Goal: Task Accomplishment & Management: Manage account settings

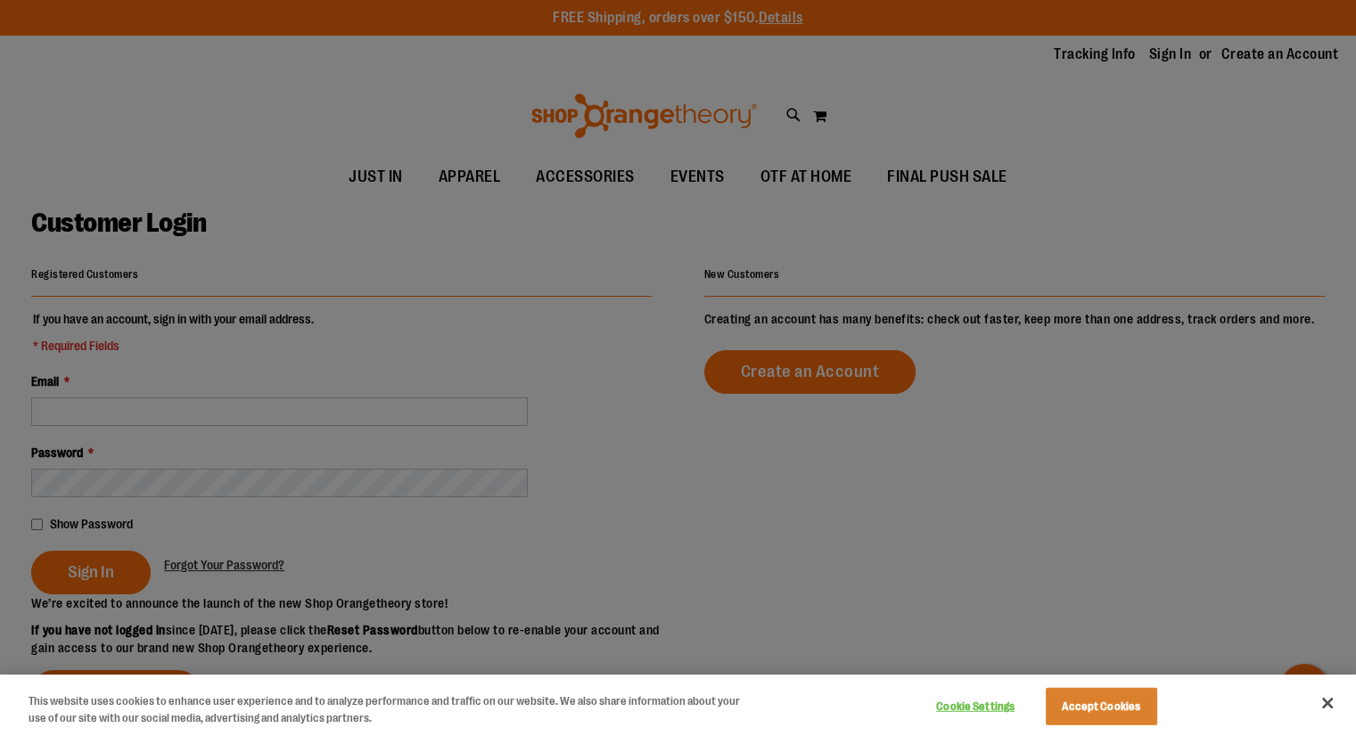
click at [71, 400] on div at bounding box center [678, 368] width 1356 height 736
click at [71, 413] on div at bounding box center [678, 368] width 1356 height 736
click at [1126, 701] on button "Accept Cookies" at bounding box center [1101, 706] width 111 height 37
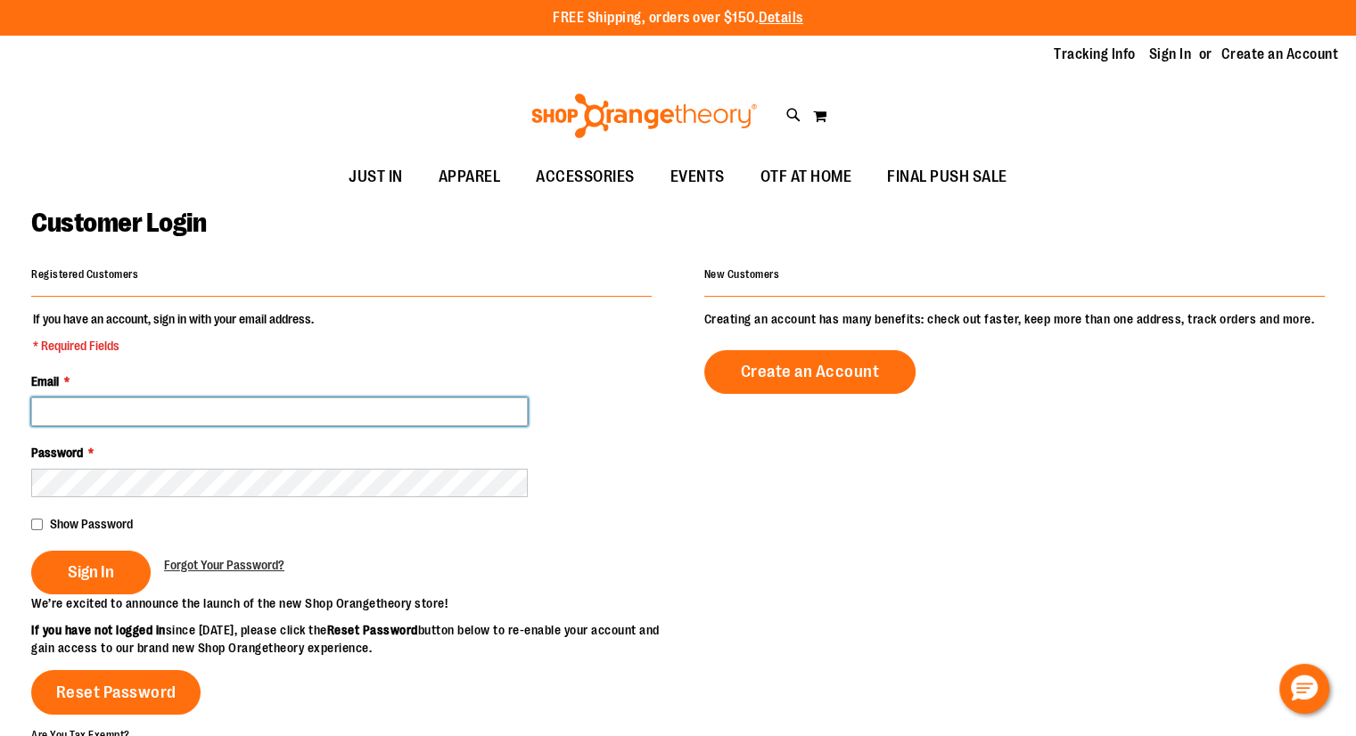
click at [223, 407] on input "Email *" at bounding box center [279, 412] width 497 height 29
type input "**********"
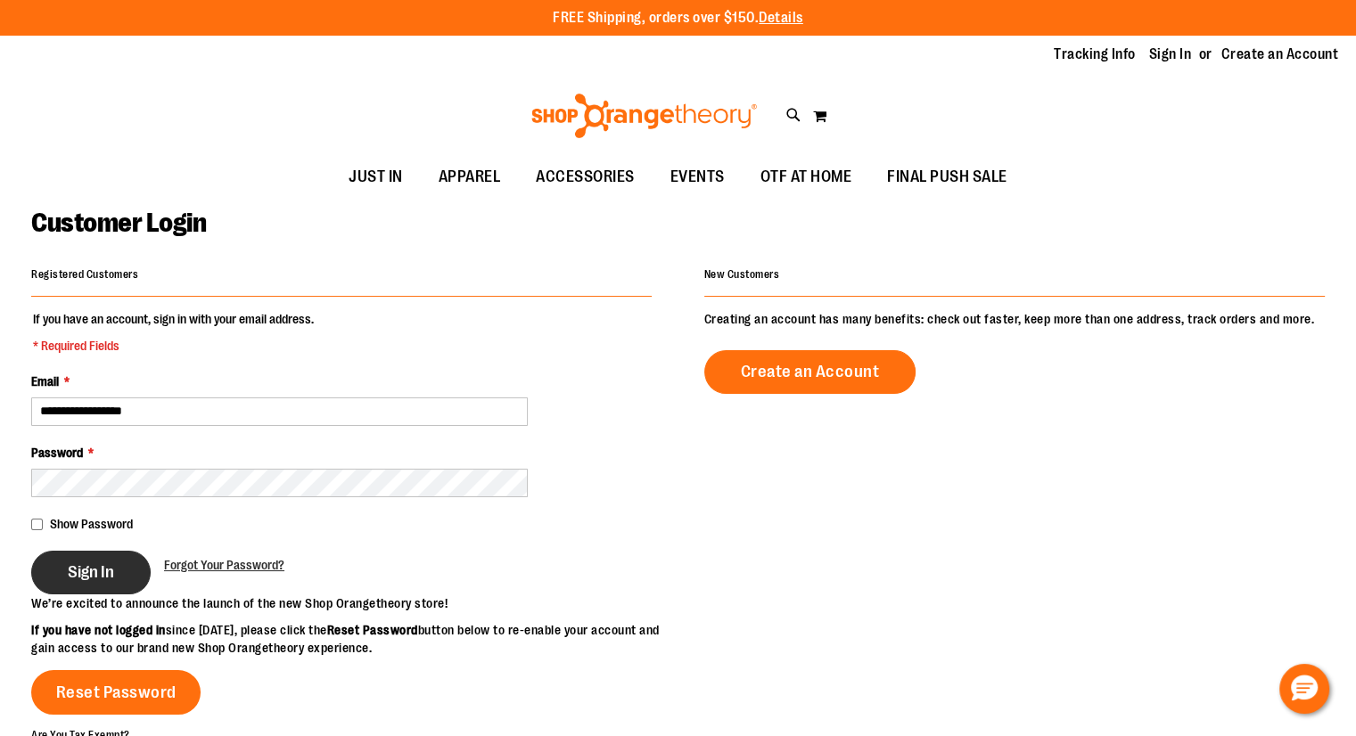
click at [130, 575] on button "Sign In" at bounding box center [90, 573] width 119 height 44
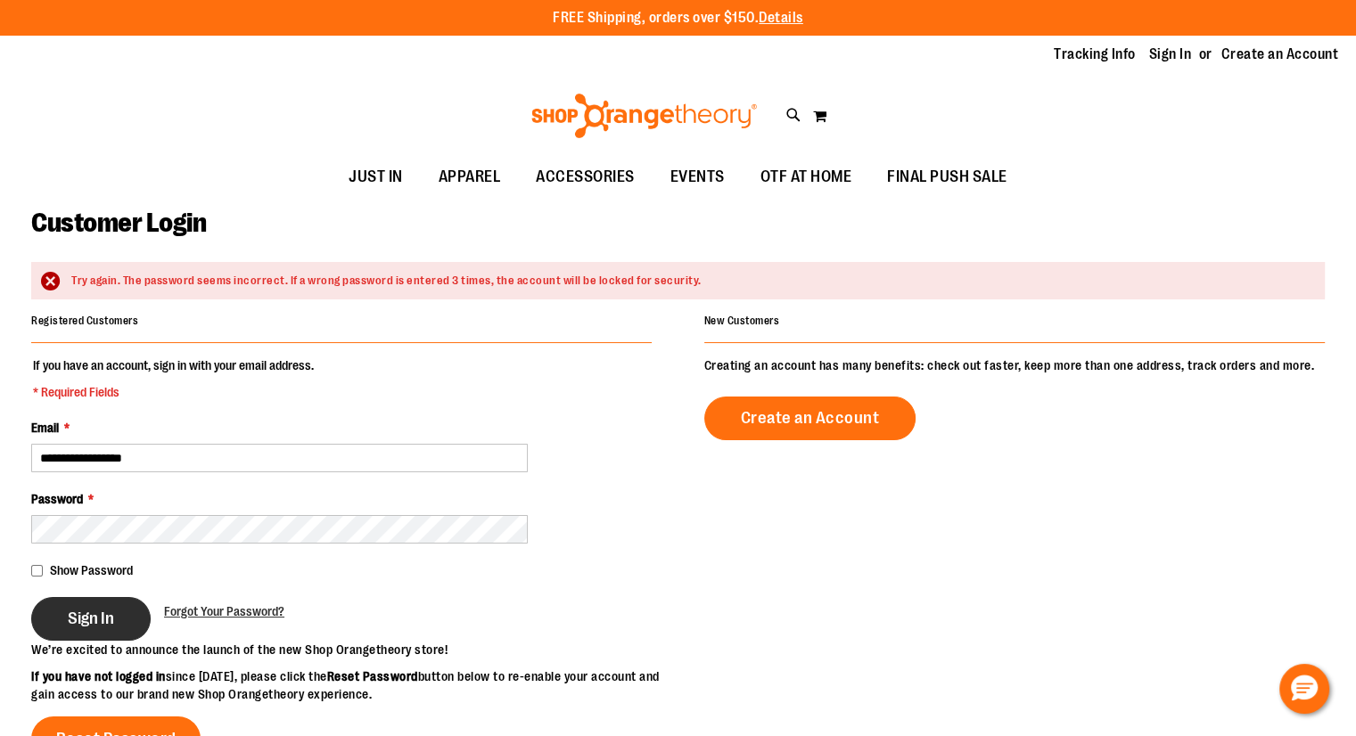
click at [125, 618] on button "Sign In" at bounding box center [90, 619] width 119 height 44
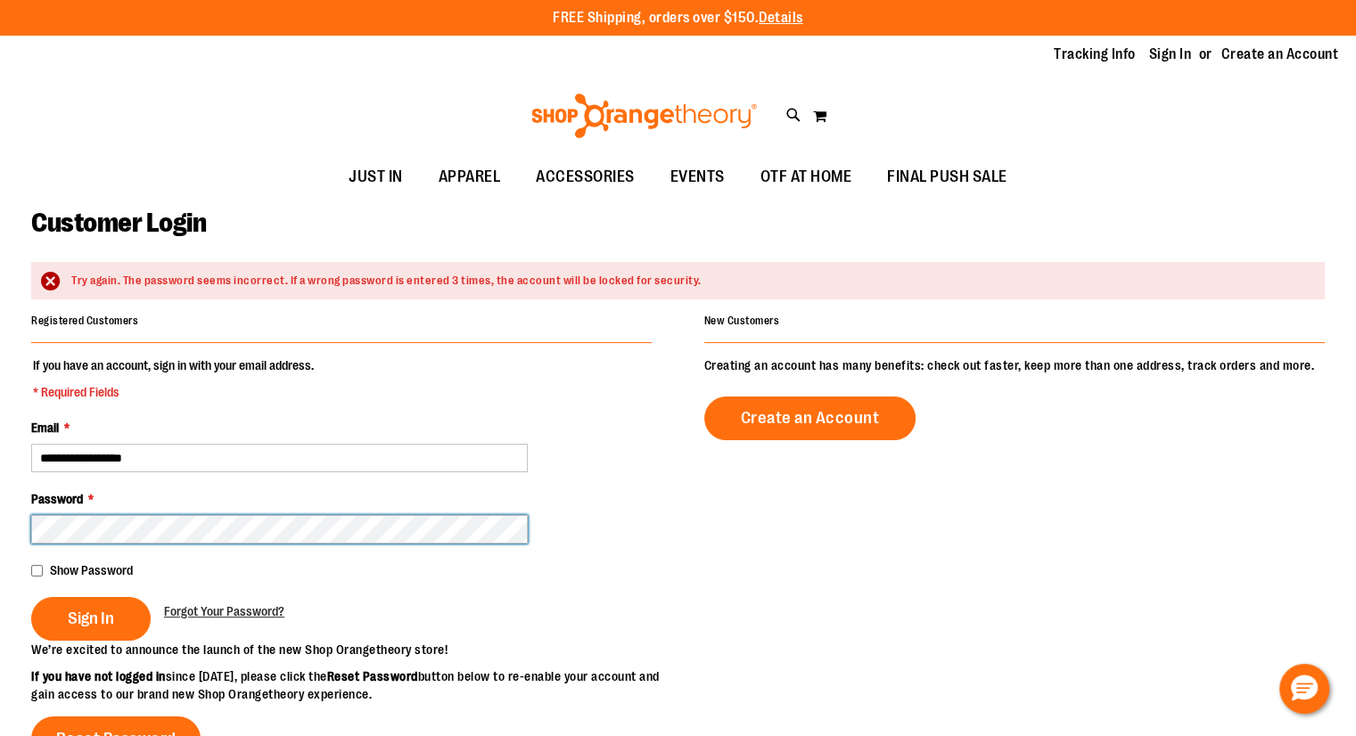
click at [31, 597] on button "Sign In" at bounding box center [90, 619] width 119 height 44
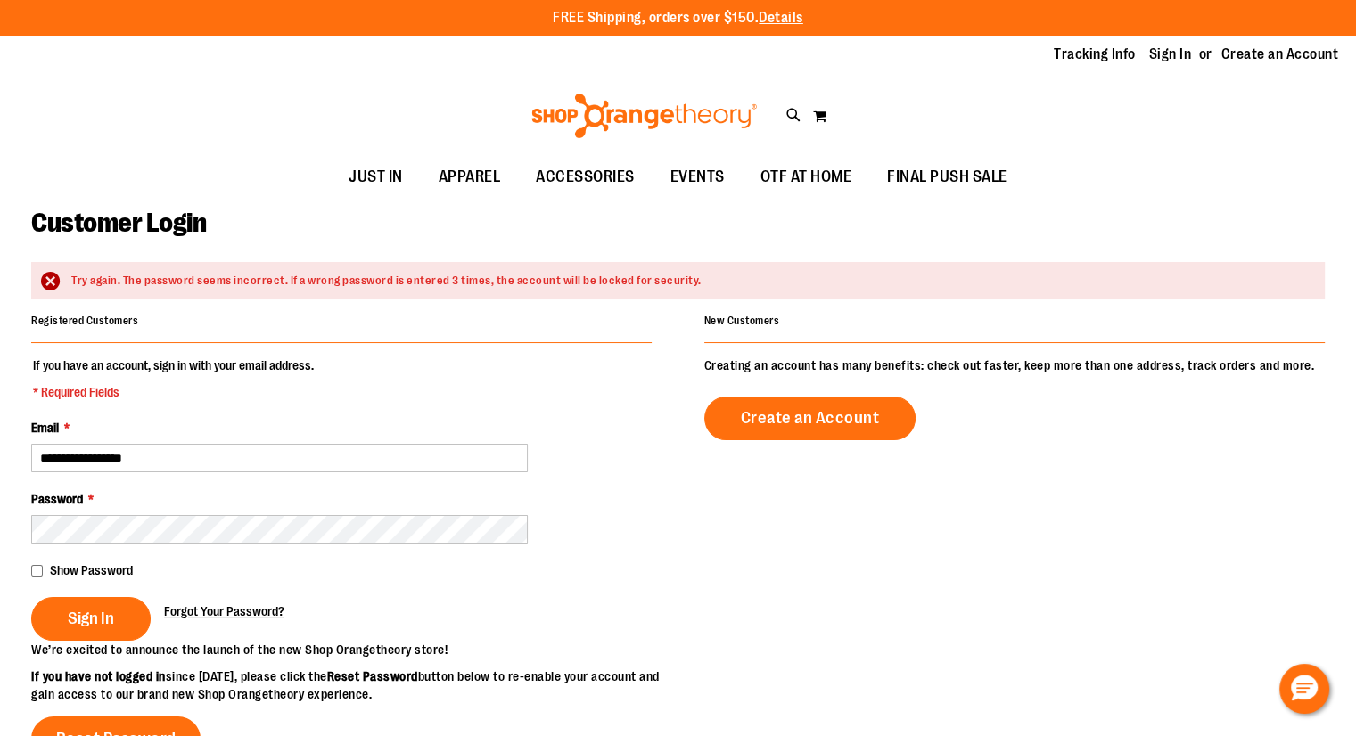
click at [194, 605] on span "Forgot Your Password?" at bounding box center [224, 612] width 120 height 14
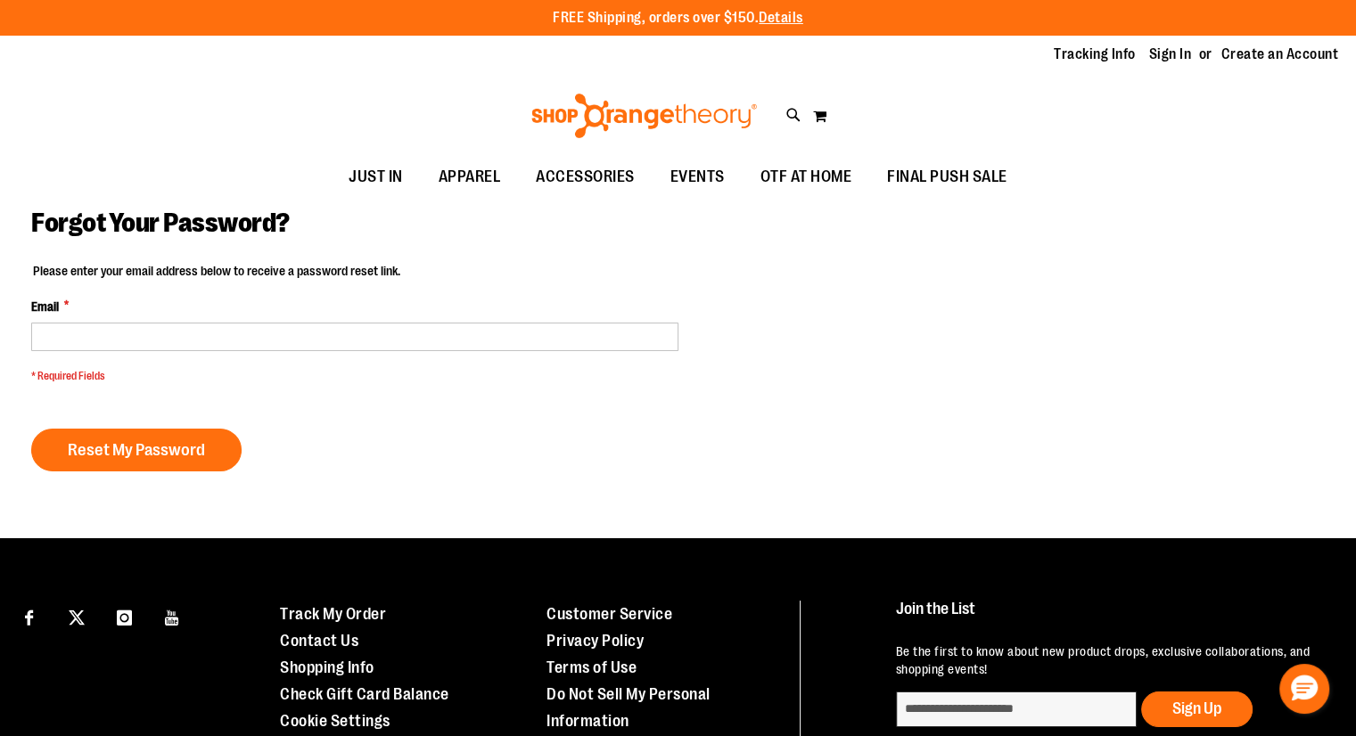
click at [79, 317] on div "Email *" at bounding box center [354, 324] width 647 height 53
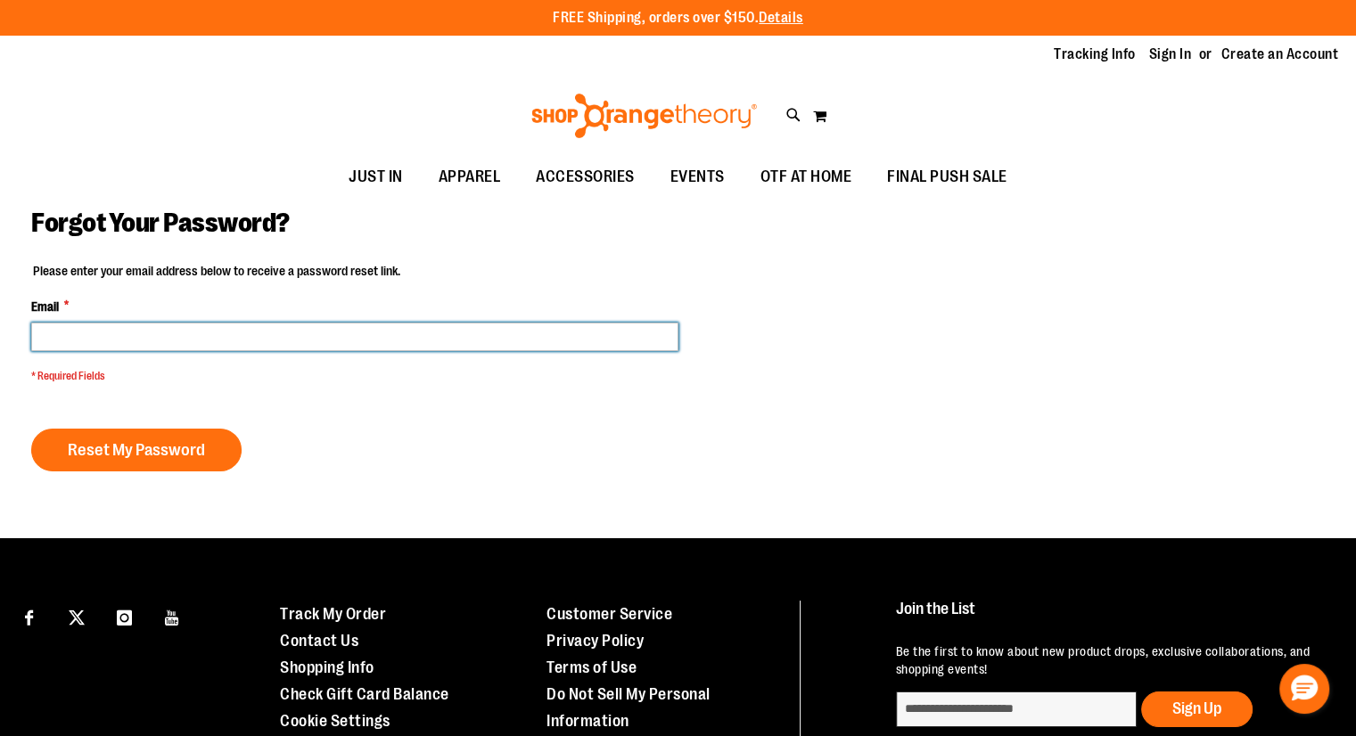
click at [80, 326] on input "Email *" at bounding box center [354, 337] width 647 height 29
type input "**********"
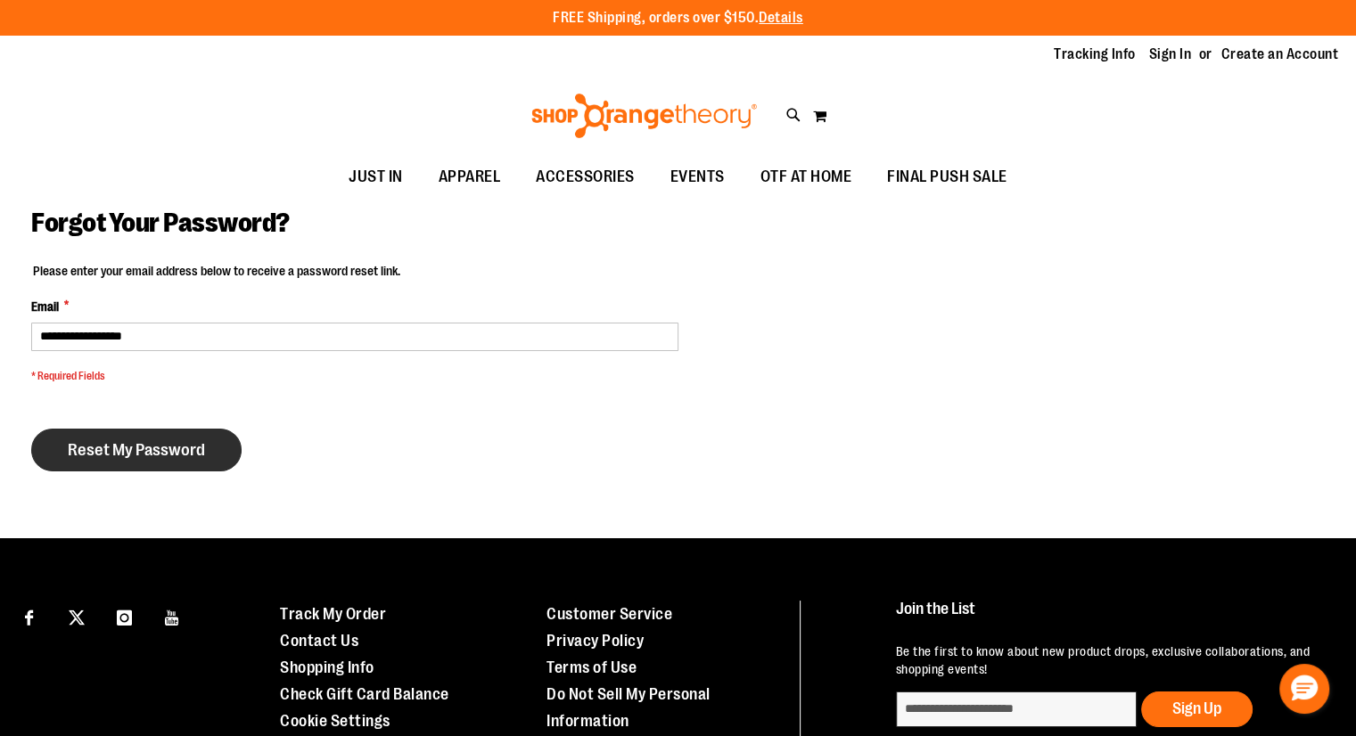
click at [175, 448] on span "Reset My Password" at bounding box center [136, 450] width 137 height 20
